Goal: Navigation & Orientation: Go to known website

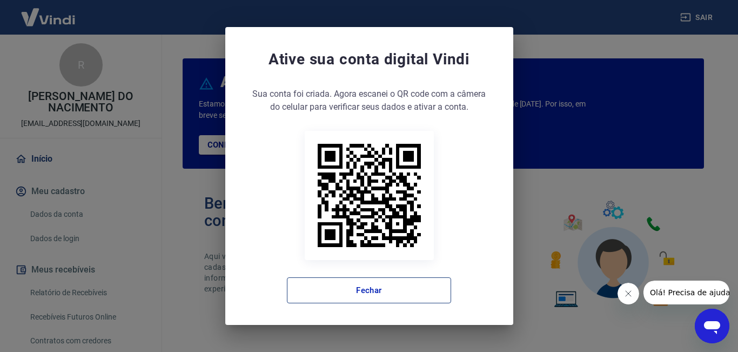
click at [381, 292] on button "Fechar" at bounding box center [369, 290] width 164 height 26
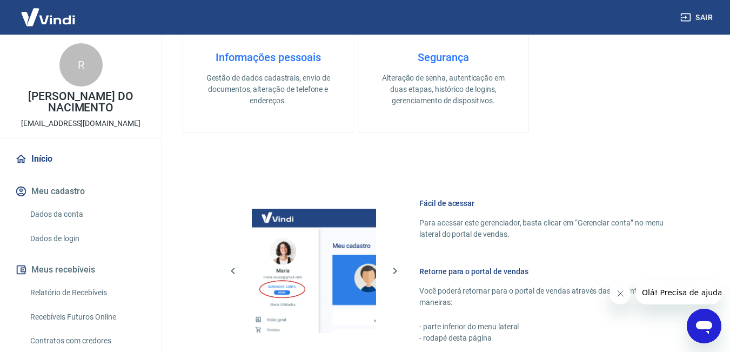
scroll to position [647, 0]
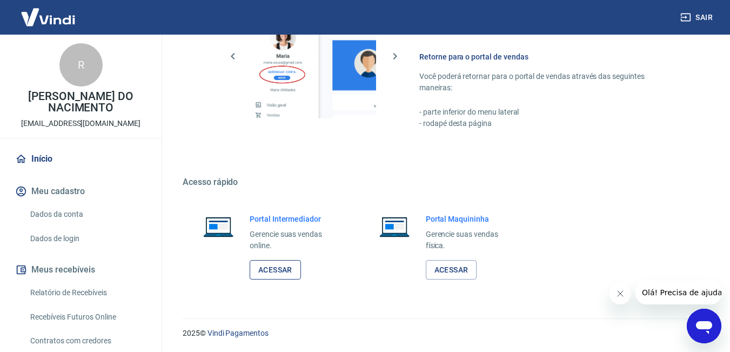
click at [284, 266] on link "Acessar" at bounding box center [275, 270] width 51 height 20
